Goal: Transaction & Acquisition: Purchase product/service

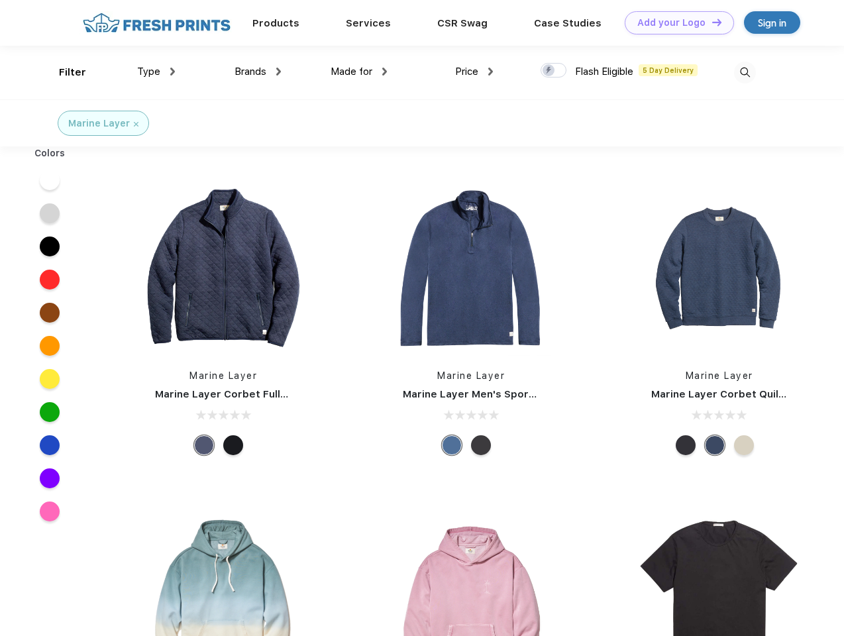
scroll to position [1, 0]
click at [674, 23] on link "Add your Logo Design Tool" at bounding box center [678, 22] width 109 height 23
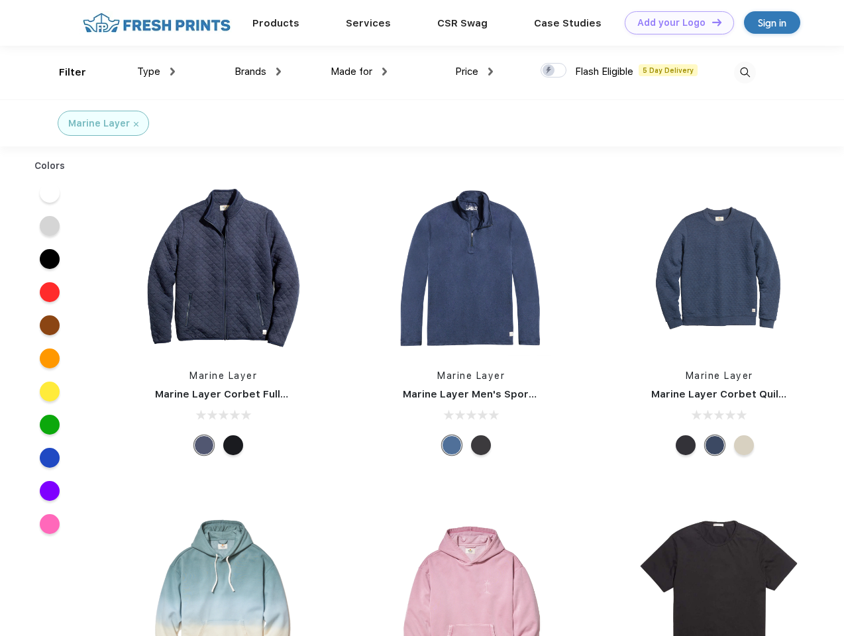
click at [0, 0] on div "Design Tool" at bounding box center [0, 0] width 0 height 0
click at [710, 22] on link "Add your Logo Design Tool" at bounding box center [678, 22] width 109 height 23
click at [64, 72] on div "Filter" at bounding box center [72, 72] width 27 height 15
click at [156, 72] on span "Type" at bounding box center [148, 72] width 23 height 12
click at [258, 72] on span "Brands" at bounding box center [250, 72] width 32 height 12
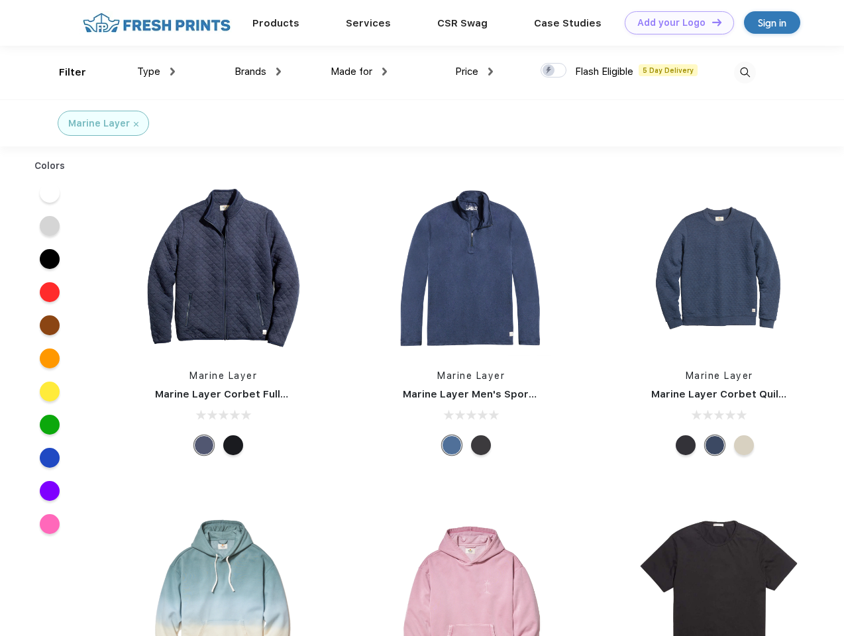
click at [359, 72] on span "Made for" at bounding box center [351, 72] width 42 height 12
click at [474, 72] on span "Price" at bounding box center [466, 72] width 23 height 12
click at [554, 71] on div at bounding box center [553, 70] width 26 height 15
click at [549, 71] on input "checkbox" at bounding box center [544, 66] width 9 height 9
click at [744, 72] on img at bounding box center [745, 73] width 22 height 22
